Goal: Task Accomplishment & Management: Manage account settings

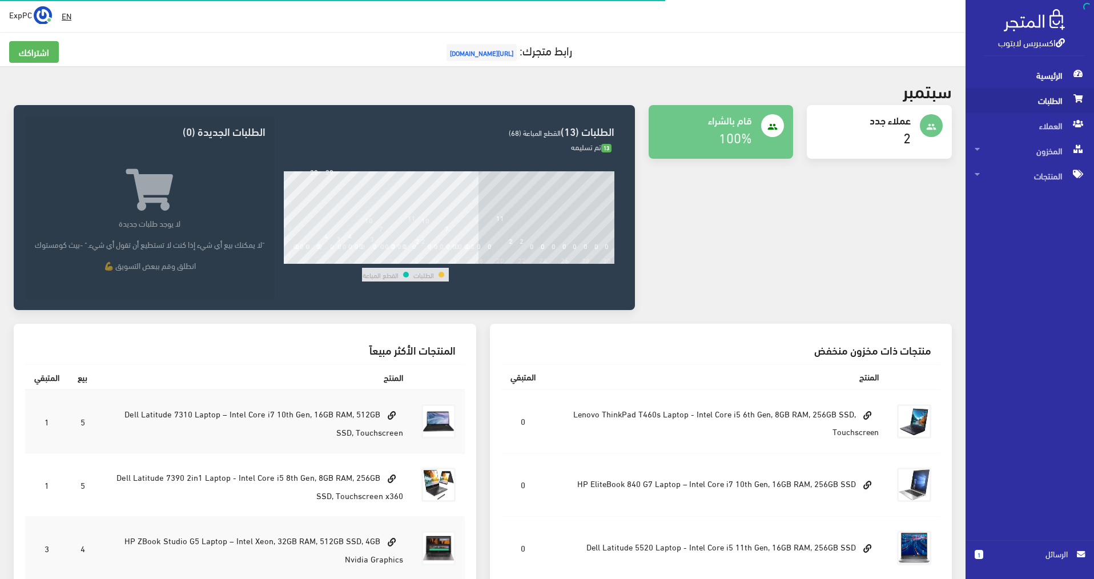
click at [744, 97] on span "الطلبات" at bounding box center [1030, 100] width 110 height 25
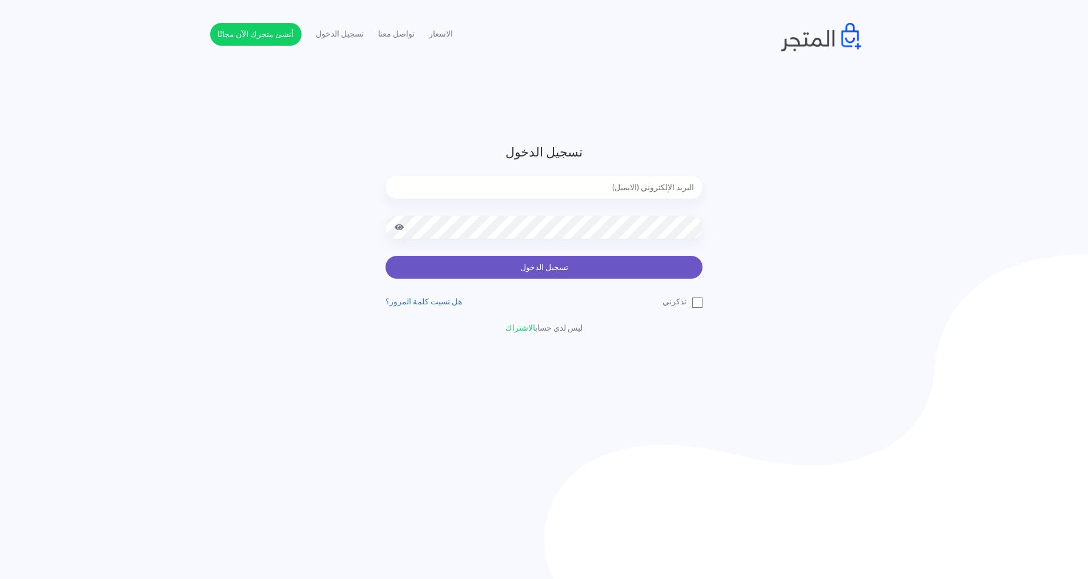
type input "express.laptop@outlook.com"
click at [622, 269] on button "تسجيل الدخول" at bounding box center [543, 267] width 317 height 23
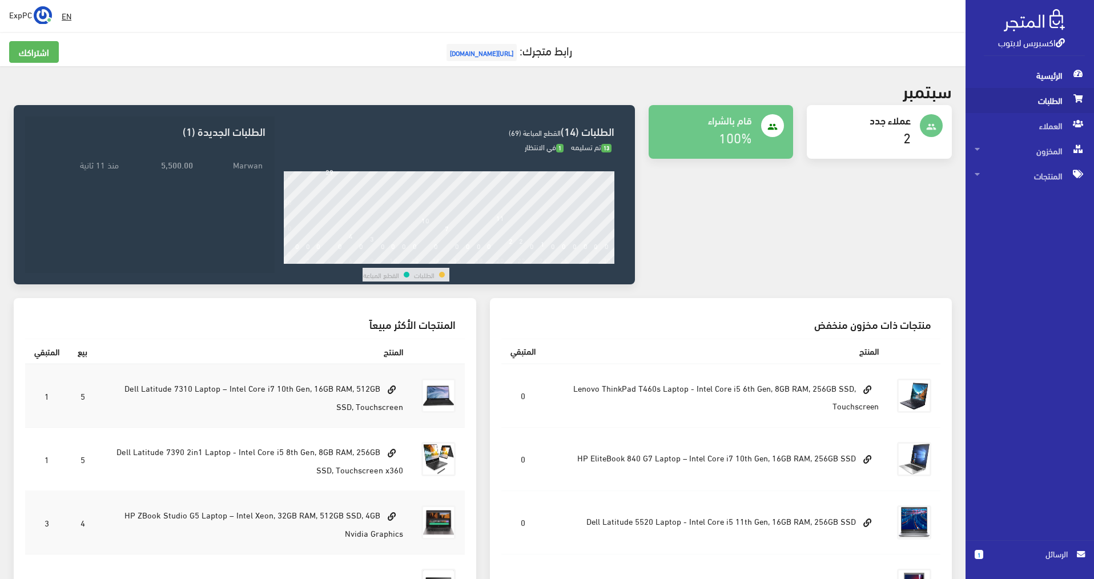
click at [1049, 101] on span "الطلبات" at bounding box center [1030, 100] width 110 height 25
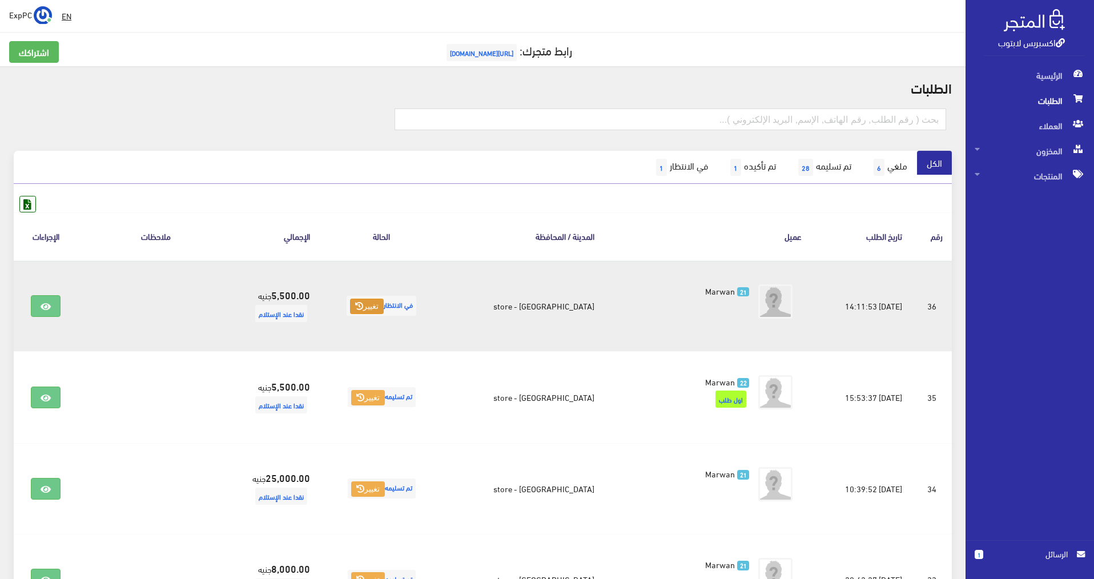
click at [384, 306] on button "تغيير" at bounding box center [367, 307] width 34 height 16
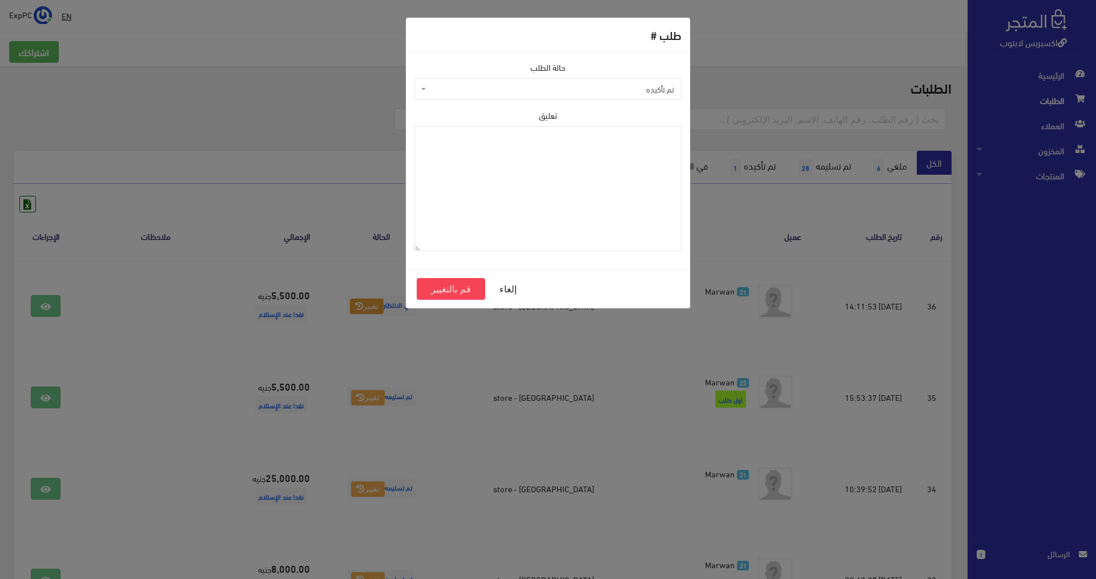
click at [619, 85] on span "تم تأكيده" at bounding box center [551, 88] width 245 height 11
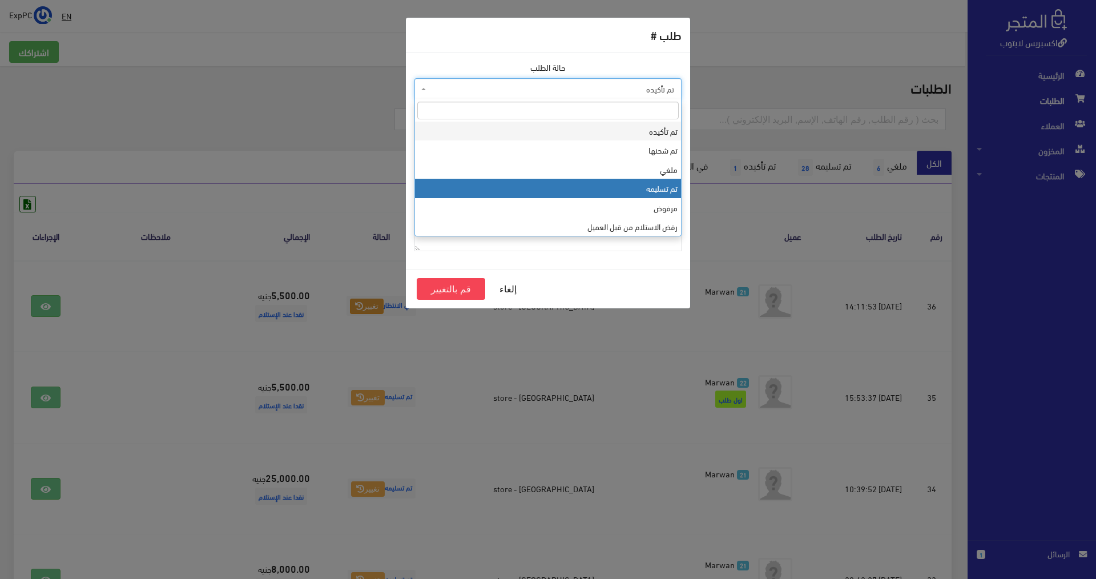
select select "4"
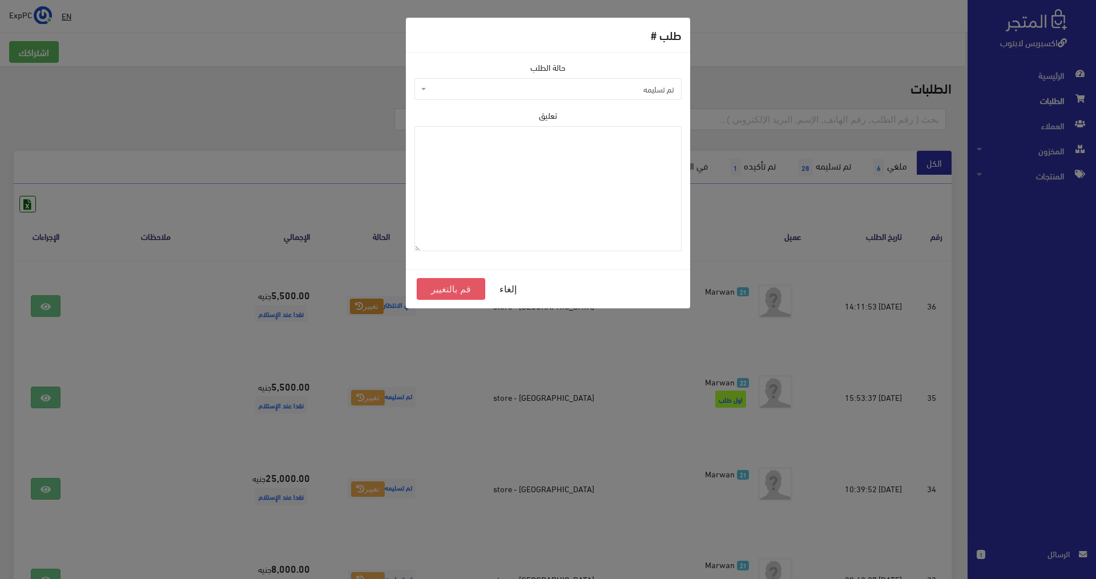
click at [456, 297] on button "قم بالتغيير" at bounding box center [451, 289] width 69 height 22
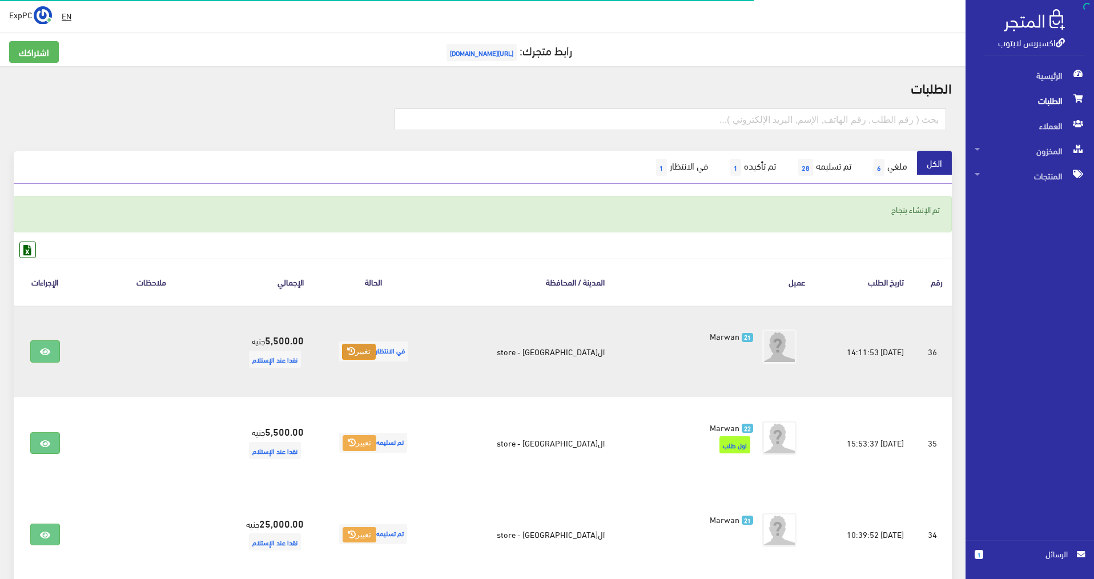
click at [355, 351] on icon at bounding box center [351, 351] width 8 height 8
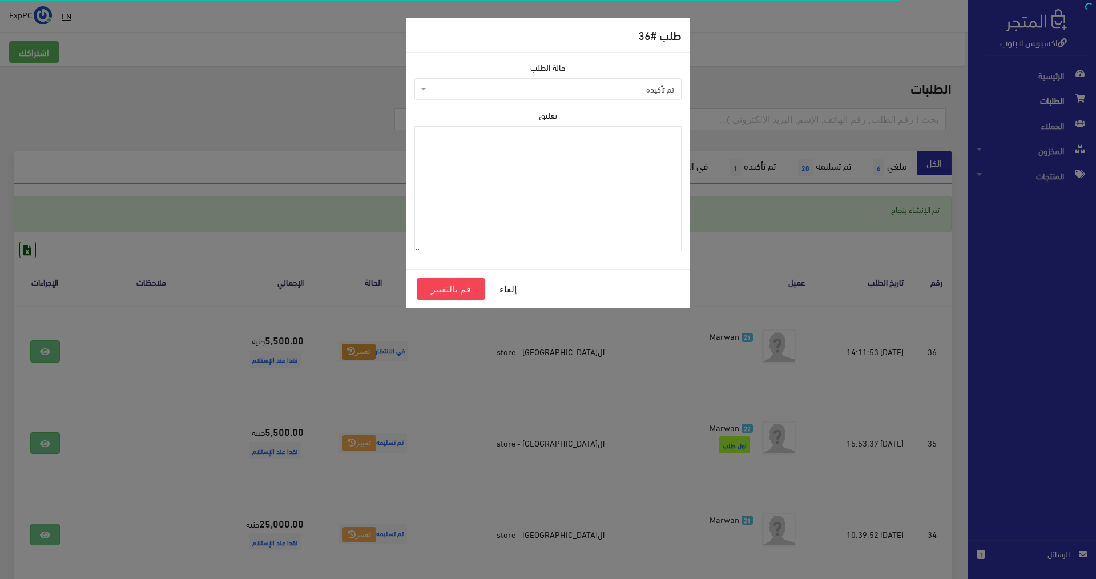
click at [626, 82] on span "تم تأكيده" at bounding box center [547, 89] width 267 height 22
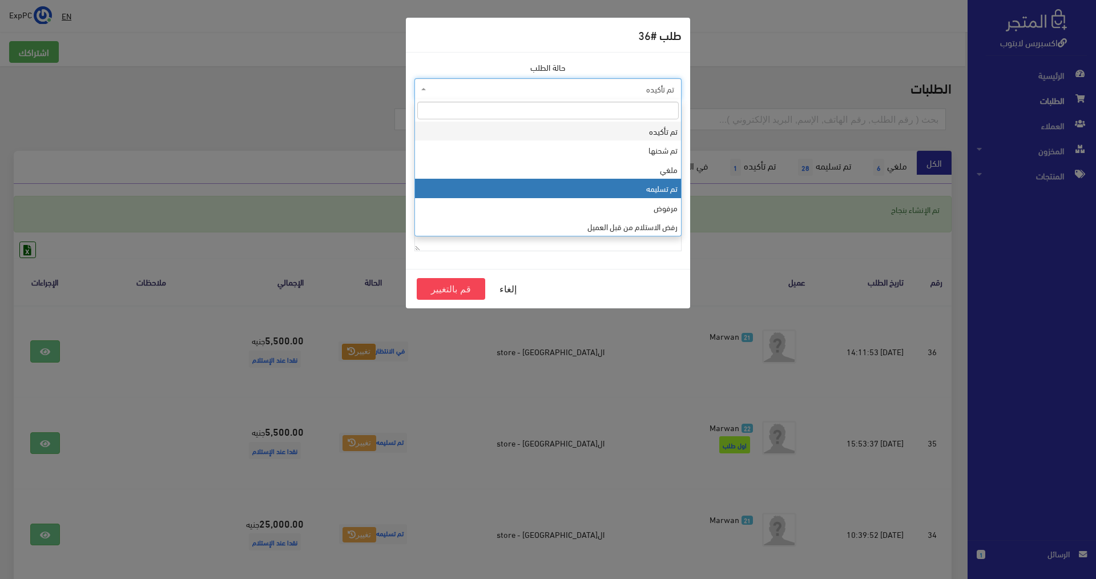
select select "4"
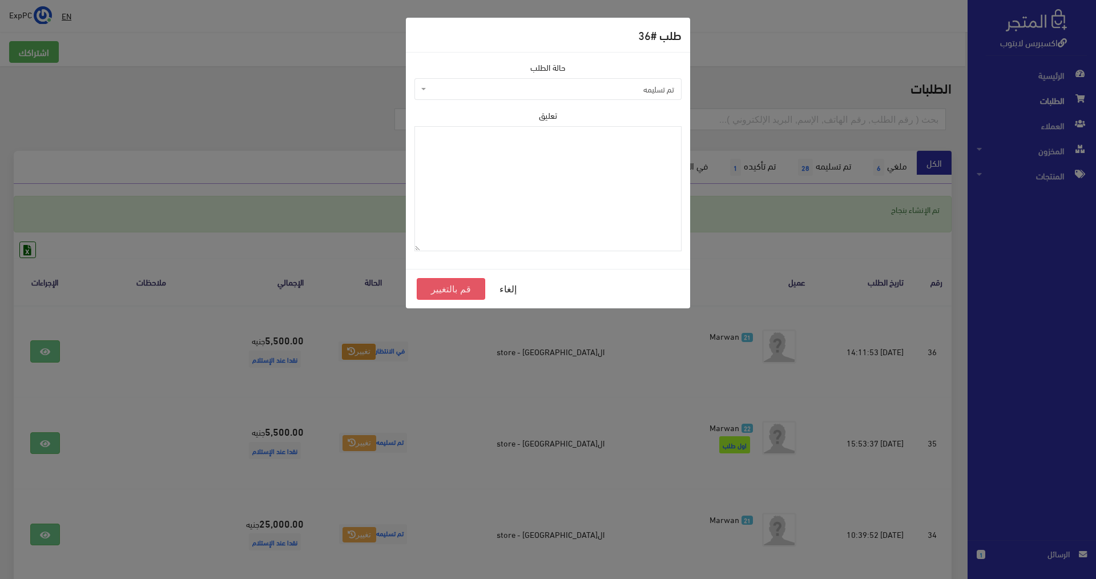
click at [463, 286] on button "قم بالتغيير" at bounding box center [451, 289] width 69 height 22
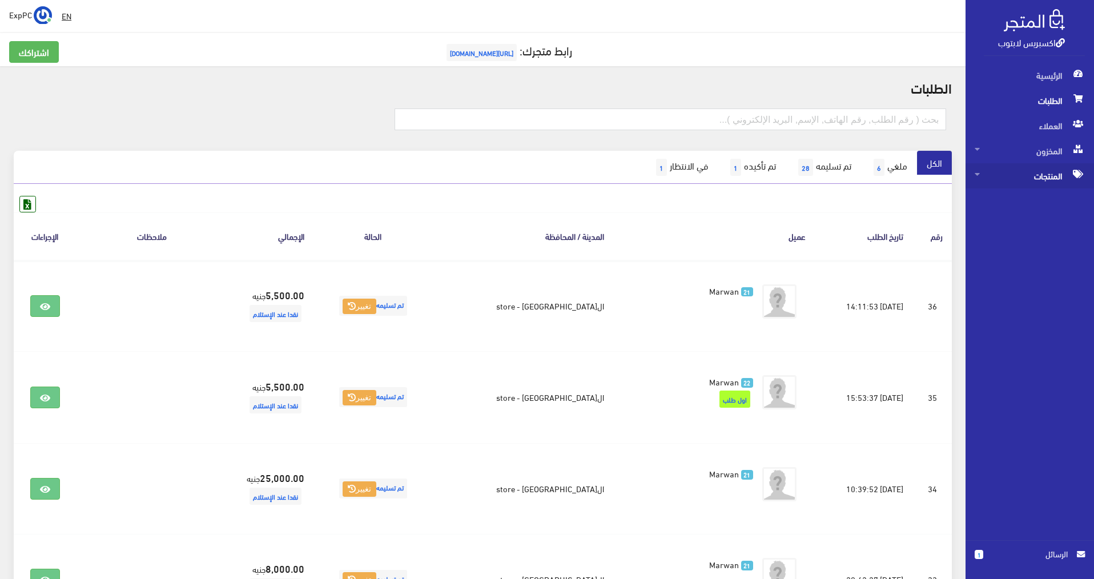
click at [1044, 175] on span "المنتجات" at bounding box center [1030, 175] width 110 height 25
click at [1042, 210] on span "كل المنتجات" at bounding box center [1018, 200] width 87 height 25
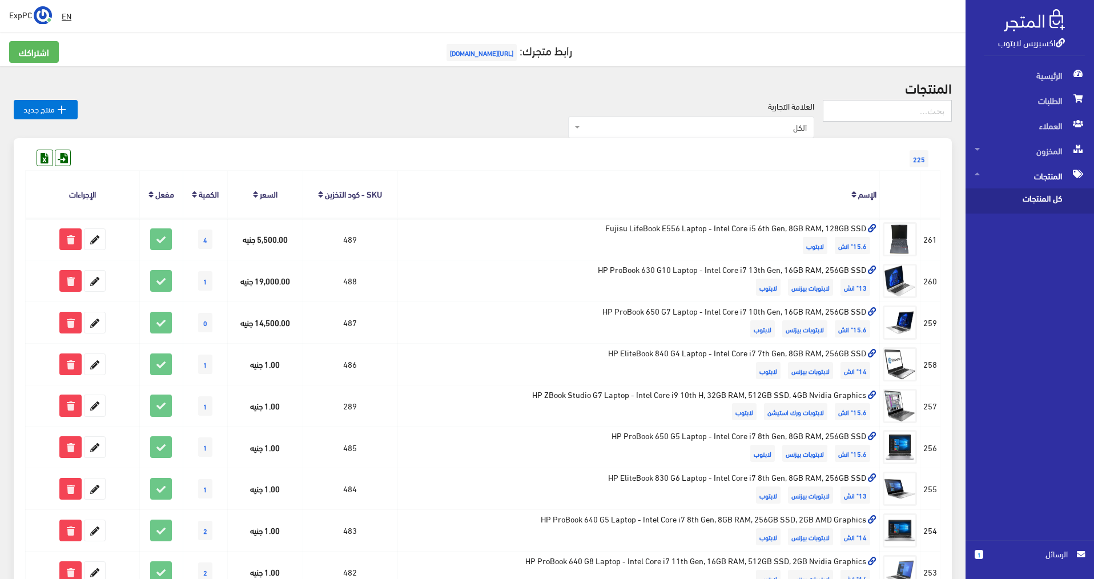
click at [910, 111] on input "text" at bounding box center [887, 111] width 129 height 22
type input "ا"
type input "360"
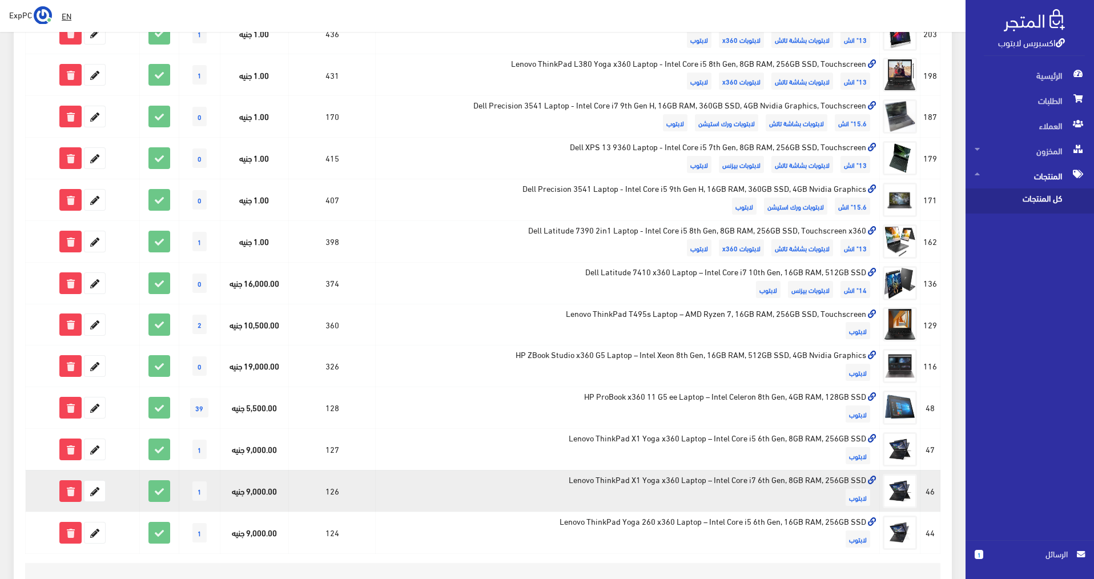
scroll to position [400, 0]
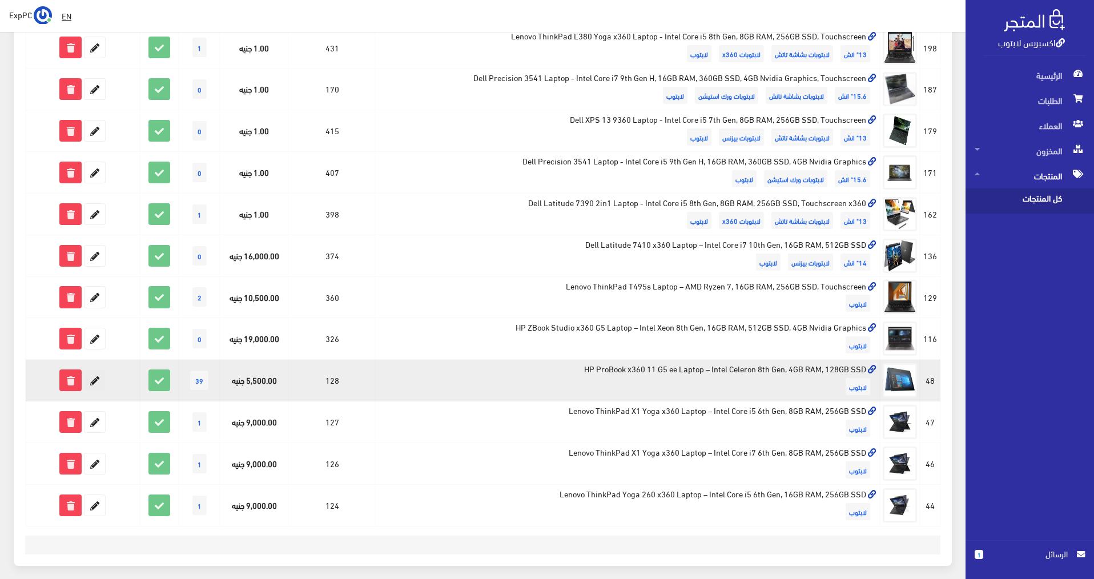
click at [90, 377] on icon at bounding box center [94, 380] width 21 height 21
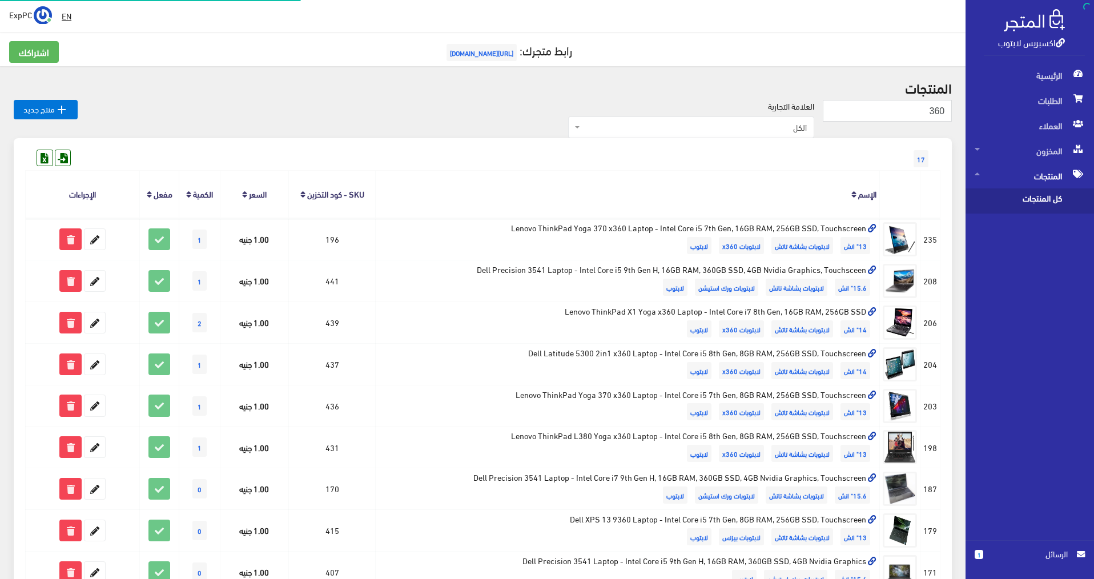
scroll to position [400, 0]
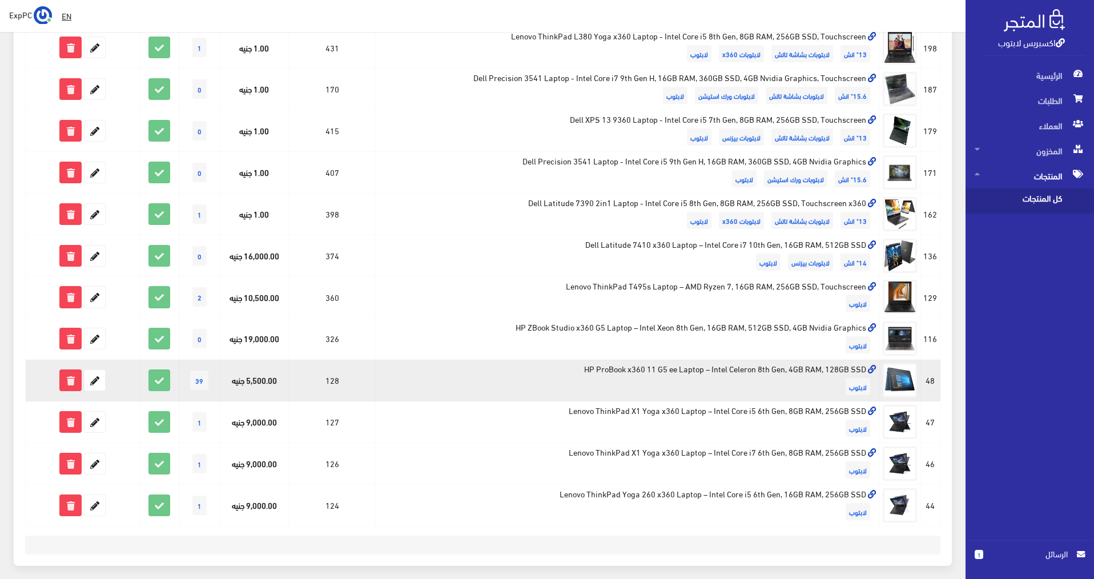
click at [732, 373] on td "HP ProBook x360 11 G5 ee Laptop – Intel Celeron 8th Gen, 4GB RAM, 128GB SSD لاب…" at bounding box center [627, 381] width 504 height 42
click at [199, 381] on span "39" at bounding box center [199, 380] width 18 height 19
click at [301, 381] on td "128" at bounding box center [332, 381] width 87 height 42
click at [97, 379] on icon at bounding box center [94, 380] width 21 height 21
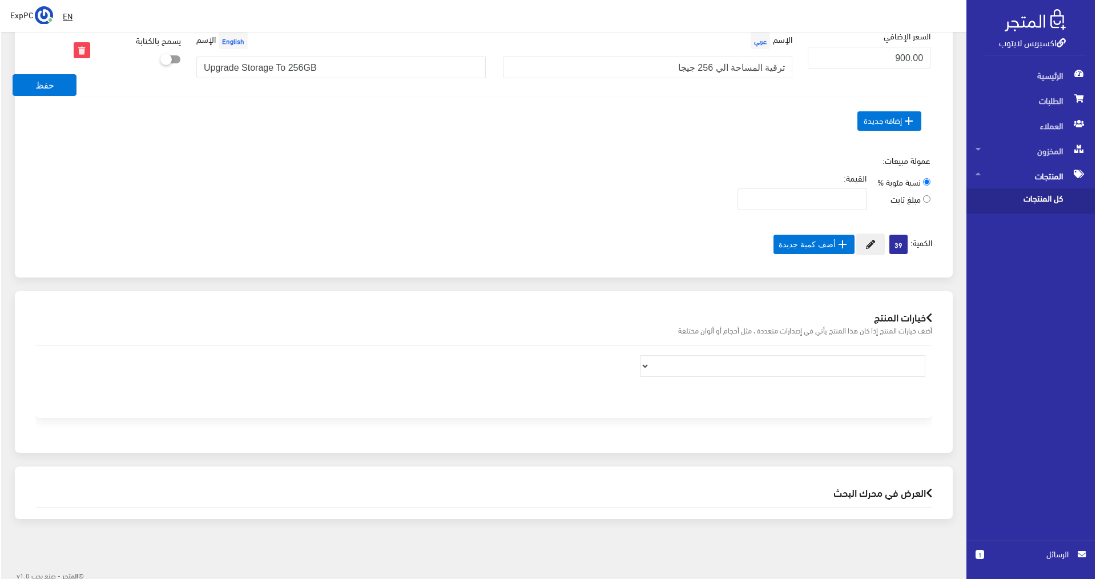
scroll to position [742, 0]
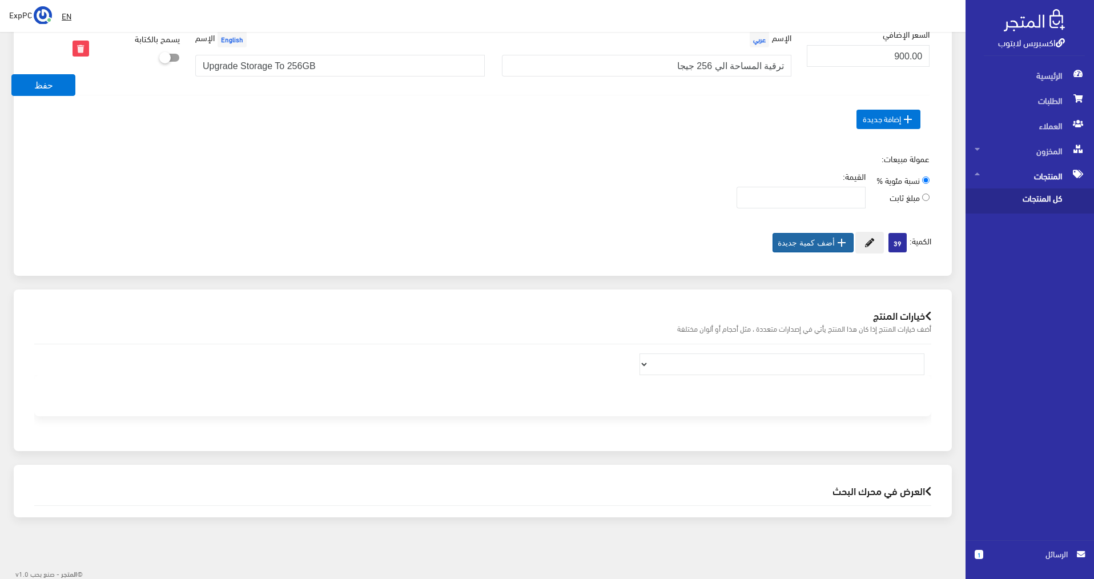
click at [823, 247] on button " أضف كمية جديدة" at bounding box center [812, 242] width 81 height 19
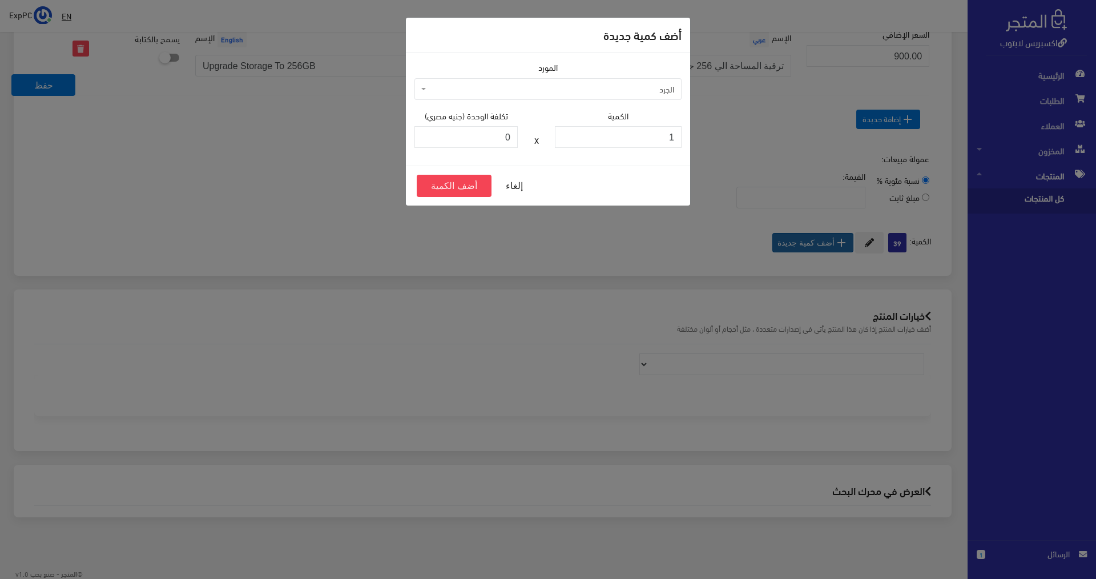
scroll to position [737, 0]
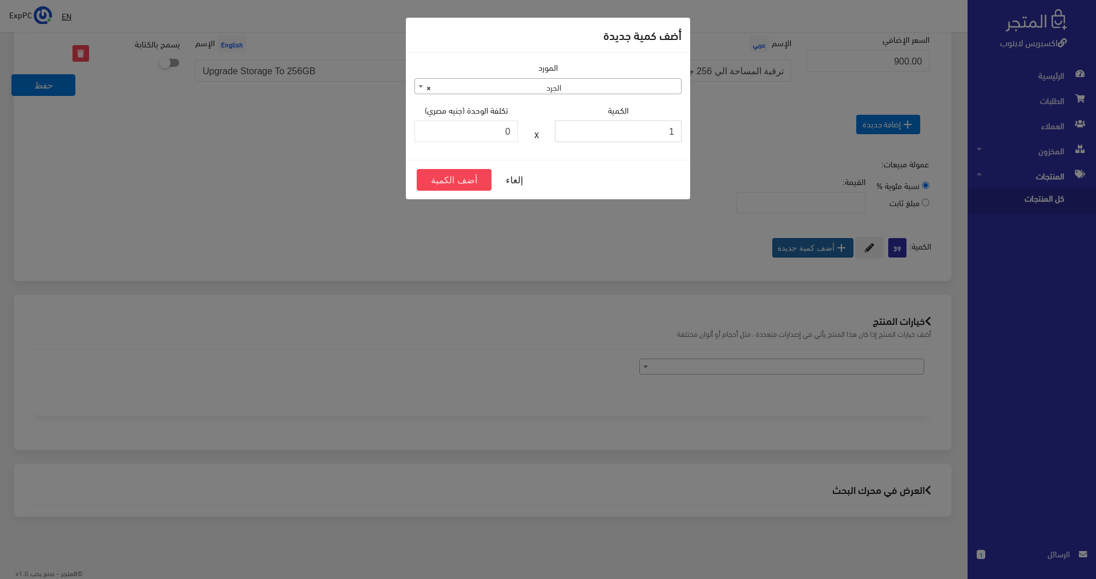
click at [615, 130] on input "1" at bounding box center [618, 131] width 127 height 22
drag, startPoint x: 641, startPoint y: 27, endPoint x: 552, endPoint y: 58, distance: 93.7
click at [554, 56] on div "أضف كمية جديدة المورد الجرد عميل فاتورة شراء × الجرد الكمية 1 X" at bounding box center [547, 108] width 285 height 183
click at [470, 183] on button "أضف الكمية" at bounding box center [454, 180] width 75 height 22
